Goal: Task Accomplishment & Management: Manage account settings

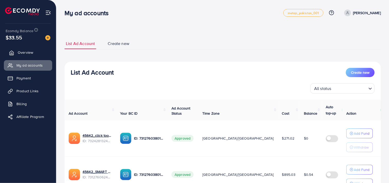
click at [23, 52] on span "Overview" at bounding box center [25, 52] width 15 height 5
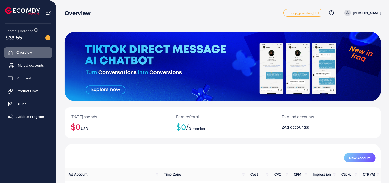
click at [37, 64] on span "My ad accounts" at bounding box center [31, 65] width 26 height 5
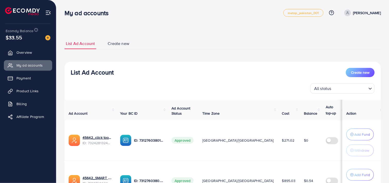
click at [115, 42] on span "Create new" at bounding box center [119, 44] width 22 height 6
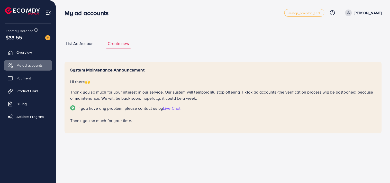
drag, startPoint x: 70, startPoint y: 119, endPoint x: 138, endPoint y: 127, distance: 68.5
click at [138, 127] on div "System Maintenance Announcement Hi there 🙌 Thank you so much for your interest …" at bounding box center [222, 98] width 317 height 72
click at [122, 121] on p "Thank you so much for your time." at bounding box center [223, 120] width 306 height 6
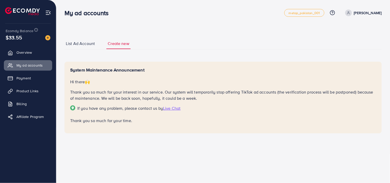
click at [132, 129] on div "System Maintenance Announcement Hi there 🙌 Thank you so much for your interest …" at bounding box center [222, 98] width 317 height 72
click at [80, 42] on span "List Ad Account" at bounding box center [80, 44] width 29 height 6
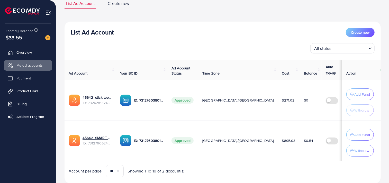
scroll to position [55, 0]
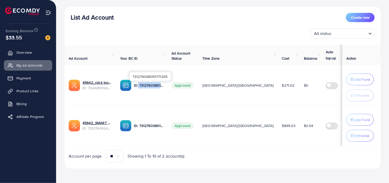
drag, startPoint x: 139, startPoint y: 84, endPoint x: 166, endPoint y: 84, distance: 27.2
click at [166, 84] on td "ID: 7312760380101771265" at bounding box center [141, 85] width 51 height 40
click at [167, 85] on td "ID: 7312760380101771265" at bounding box center [141, 85] width 51 height 40
drag, startPoint x: 138, startPoint y: 84, endPoint x: 169, endPoint y: 88, distance: 31.8
click at [169, 88] on tr "45642_click too shop 2_1705317160975 ID: 7324281324339003394 ID: 73127603801017…" at bounding box center [245, 85] width 362 height 40
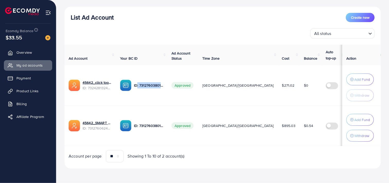
click at [170, 87] on td "Approved" at bounding box center [182, 85] width 31 height 40
drag, startPoint x: 204, startPoint y: 84, endPoint x: 229, endPoint y: 86, distance: 24.4
click at [229, 86] on td "[GEOGRAPHIC_DATA]/[GEOGRAPHIC_DATA]" at bounding box center [238, 85] width 80 height 40
click at [216, 87] on span "[GEOGRAPHIC_DATA]/[GEOGRAPHIC_DATA]" at bounding box center [237, 85] width 71 height 5
drag, startPoint x: 202, startPoint y: 86, endPoint x: 235, endPoint y: 89, distance: 33.2
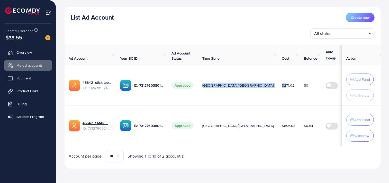
click at [235, 89] on tr "45642_click too shop 2_1705317160975 ID: 7324281324339003394 ID: 73127603801017…" at bounding box center [245, 85] width 362 height 40
click at [278, 89] on td "$271.02" at bounding box center [289, 85] width 22 height 40
drag, startPoint x: 204, startPoint y: 85, endPoint x: 212, endPoint y: 86, distance: 7.7
click at [212, 86] on span "[GEOGRAPHIC_DATA]/[GEOGRAPHIC_DATA]" at bounding box center [237, 85] width 71 height 5
click at [219, 87] on span "[GEOGRAPHIC_DATA]/[GEOGRAPHIC_DATA]" at bounding box center [237, 85] width 71 height 5
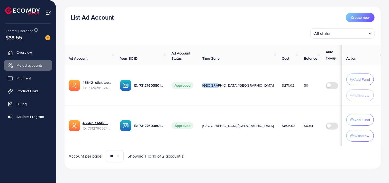
drag, startPoint x: 204, startPoint y: 84, endPoint x: 214, endPoint y: 85, distance: 10.1
click at [214, 85] on td "[GEOGRAPHIC_DATA]/[GEOGRAPHIC_DATA]" at bounding box center [238, 85] width 80 height 40
click at [214, 85] on span "[GEOGRAPHIC_DATA]/[GEOGRAPHIC_DATA]" at bounding box center [237, 85] width 71 height 5
drag, startPoint x: 203, startPoint y: 84, endPoint x: 207, endPoint y: 84, distance: 4.1
click at [207, 84] on td "[GEOGRAPHIC_DATA]/[GEOGRAPHIC_DATA]" at bounding box center [238, 85] width 80 height 40
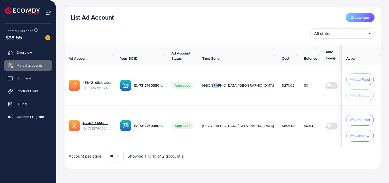
click at [214, 86] on span "[GEOGRAPHIC_DATA]/[GEOGRAPHIC_DATA]" at bounding box center [237, 85] width 71 height 5
click at [209, 85] on td "[GEOGRAPHIC_DATA]/[GEOGRAPHIC_DATA]" at bounding box center [238, 85] width 80 height 40
click at [212, 90] on td "[GEOGRAPHIC_DATA]/[GEOGRAPHIC_DATA]" at bounding box center [238, 85] width 80 height 40
click at [206, 86] on span "[GEOGRAPHIC_DATA]/[GEOGRAPHIC_DATA]" at bounding box center [237, 85] width 71 height 5
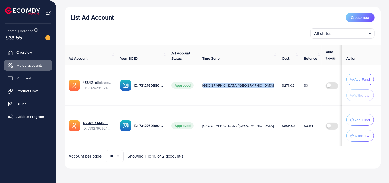
click at [206, 86] on span "[GEOGRAPHIC_DATA]/[GEOGRAPHIC_DATA]" at bounding box center [237, 85] width 71 height 5
click at [198, 89] on td "Approved" at bounding box center [182, 85] width 31 height 40
click at [214, 95] on td "[GEOGRAPHIC_DATA]/[GEOGRAPHIC_DATA]" at bounding box center [238, 85] width 80 height 40
drag, startPoint x: 204, startPoint y: 84, endPoint x: 230, endPoint y: 83, distance: 26.2
click at [230, 83] on tr "45642_click too shop 2_1705317160975 ID: 7324281324339003394 ID: 73127603801017…" at bounding box center [245, 85] width 362 height 40
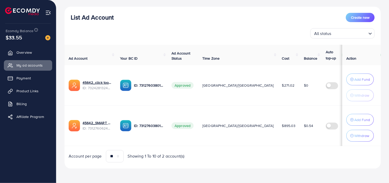
click at [214, 57] on span "Time Zone" at bounding box center [210, 58] width 17 height 5
click at [210, 76] on td "[GEOGRAPHIC_DATA]/[GEOGRAPHIC_DATA]" at bounding box center [238, 85] width 80 height 40
click at [180, 39] on div "List Ad Account Create new All status Loading... Ad Account Your BC ID Ad Accou…" at bounding box center [222, 88] width 316 height 162
